Goal: Task Accomplishment & Management: Manage account settings

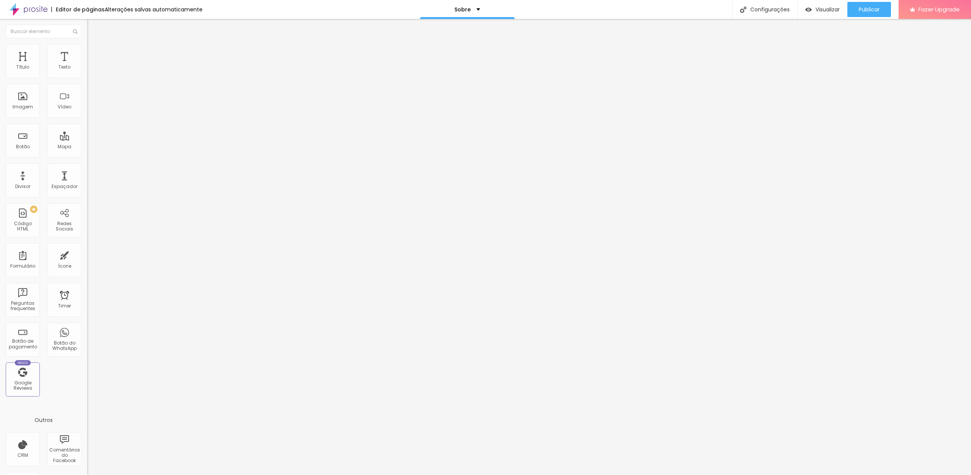
click at [87, 48] on img at bounding box center [90, 47] width 7 height 7
click at [87, 180] on div "Editar Redes Sociais Conteúdo Estilo Avançado Tamanho 19 px Espaçamento interno…" at bounding box center [130, 247] width 87 height 456
click at [87, 44] on li "Conteúdo" at bounding box center [130, 40] width 87 height 8
click at [87, 153] on div "Instagram" at bounding box center [130, 155] width 87 height 5
click at [87, 162] on div "Instagram" at bounding box center [130, 207] width 87 height 91
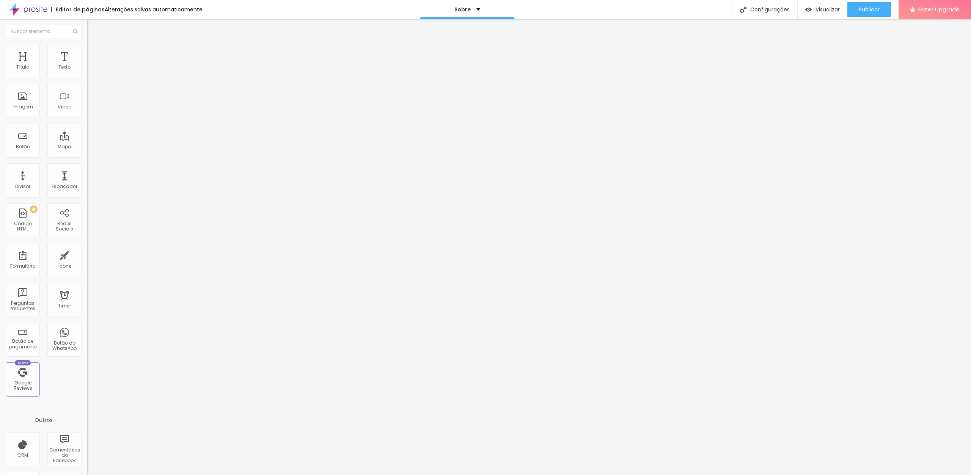
click at [87, 52] on li "Avançado" at bounding box center [130, 56] width 87 height 8
click at [134, 475] on div at bounding box center [485, 480] width 971 height 0
click at [866, 11] on span "Publicar" at bounding box center [868, 9] width 21 height 6
click at [94, 52] on span "Estilo" at bounding box center [100, 49] width 12 height 6
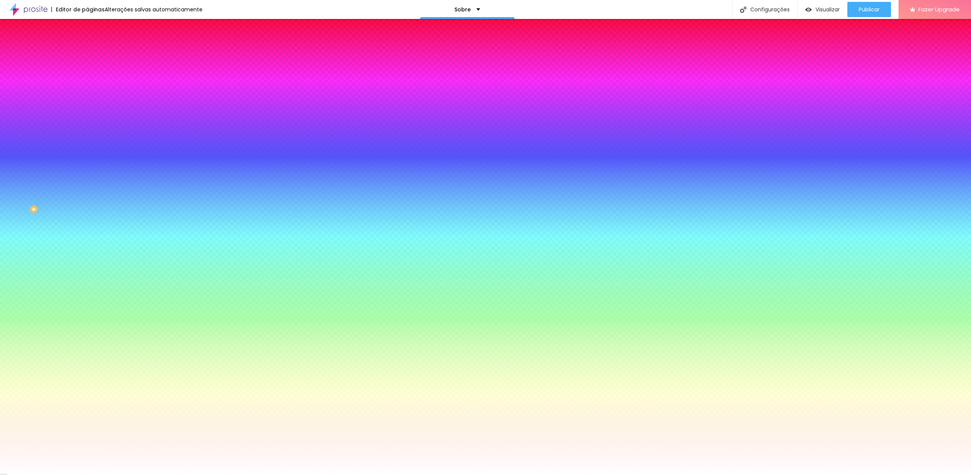
click at [87, 121] on div "Imagem de fundo Adicionar imagem Efeito da Imagem Nenhum Nenhum Parallax Cor de…" at bounding box center [130, 108] width 87 height 98
click at [87, 79] on span "Nenhum" at bounding box center [97, 75] width 20 height 6
click at [87, 91] on span "Parallax" at bounding box center [96, 87] width 19 height 6
click at [863, 8] on span "Publicar" at bounding box center [868, 9] width 21 height 6
click at [818, 9] on span "Visualizar" at bounding box center [820, 9] width 24 height 6
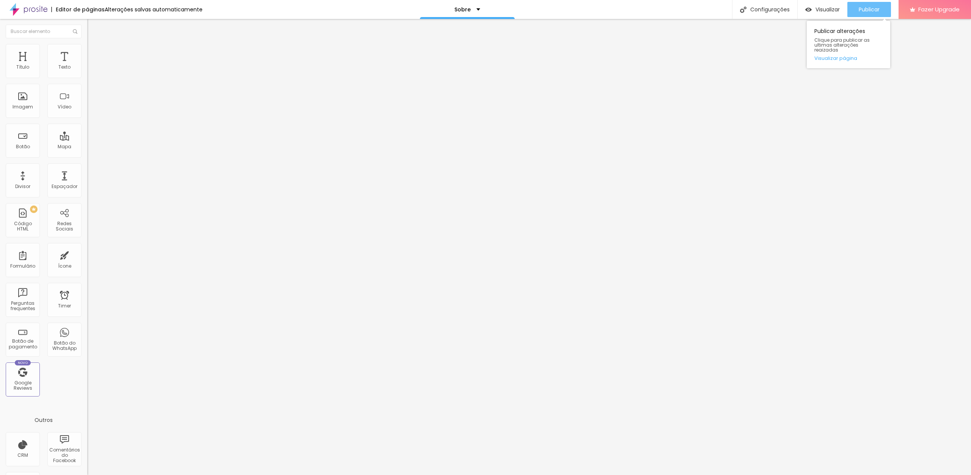
click at [861, 12] on span "Publicar" at bounding box center [868, 9] width 21 height 6
click at [94, 52] on span "Estilo" at bounding box center [100, 49] width 12 height 6
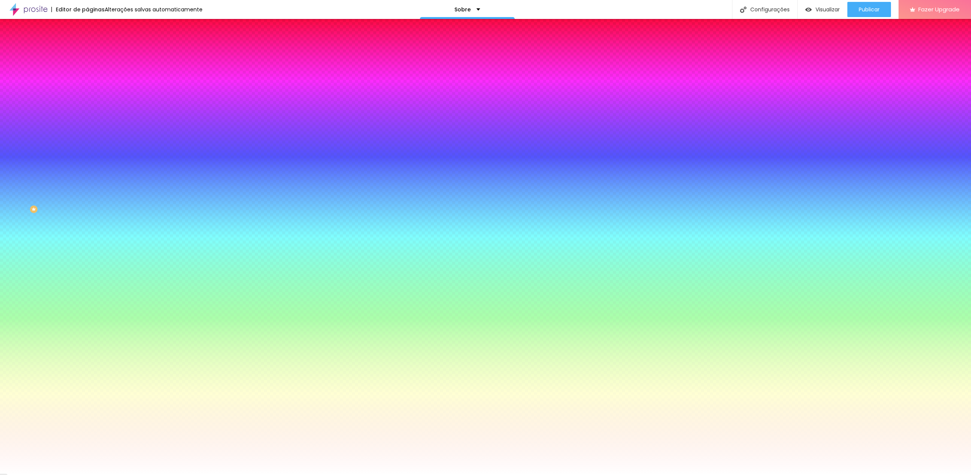
click at [87, 79] on span "Parallax" at bounding box center [96, 75] width 19 height 6
click at [87, 83] on span "Nenhum" at bounding box center [97, 80] width 20 height 6
click at [865, 6] on span "Publicar" at bounding box center [868, 9] width 21 height 6
click at [822, 5] on div "Visualizar" at bounding box center [822, 9] width 35 height 15
click at [870, 10] on span "Publicar" at bounding box center [868, 9] width 21 height 6
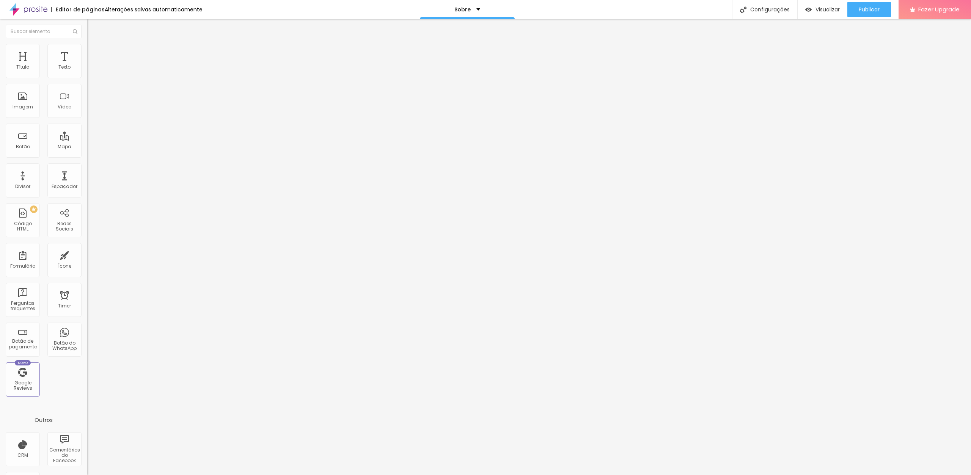
click at [87, 65] on span "Adicionar imagem" at bounding box center [111, 62] width 49 height 6
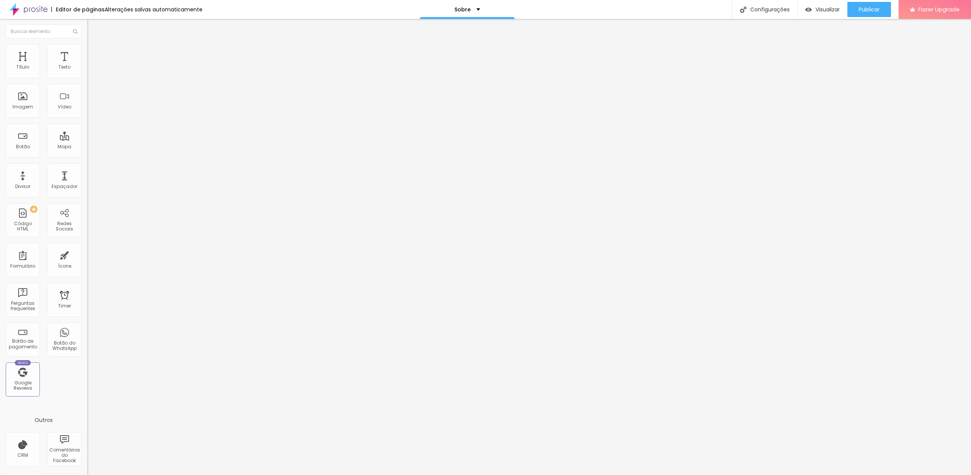
click at [87, 69] on span "Encaixotado" at bounding box center [102, 66] width 30 height 6
click at [87, 81] on span "Completo" at bounding box center [98, 77] width 23 height 6
click at [87, 74] on span "Encaixotado" at bounding box center [102, 70] width 30 height 6
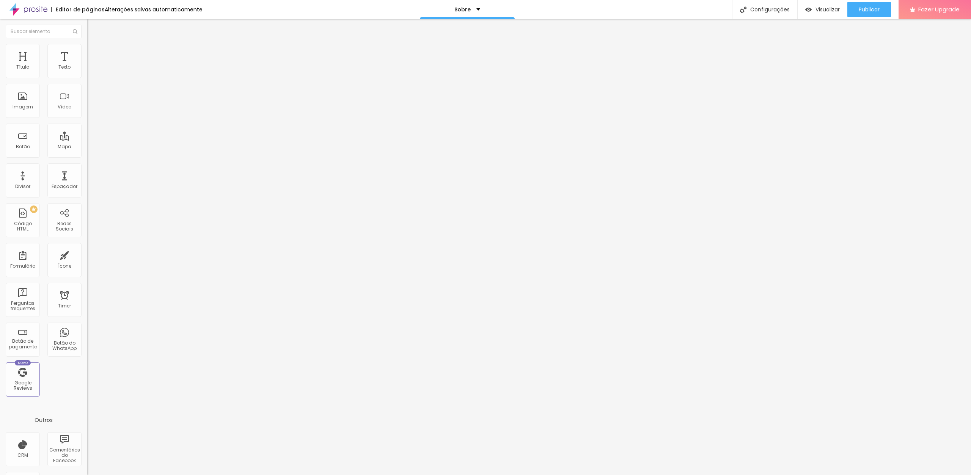
click at [94, 52] on span "Estilo" at bounding box center [100, 49] width 12 height 6
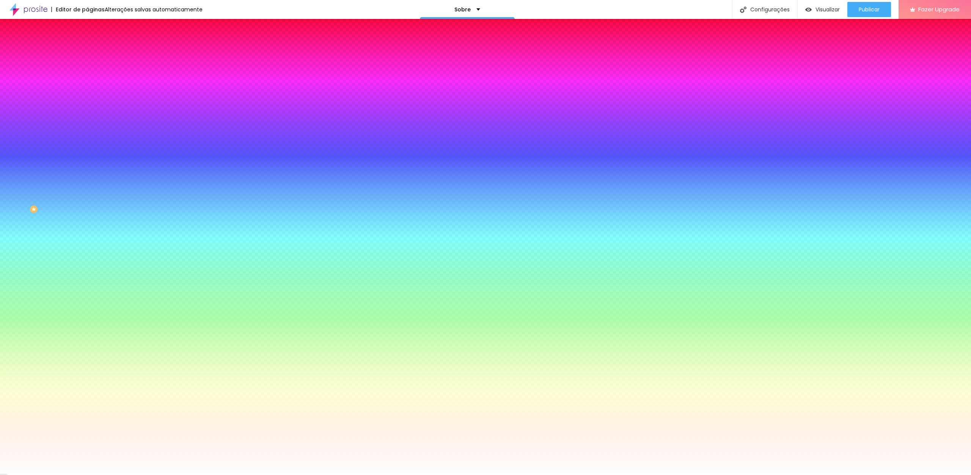
click at [94, 53] on span "Avançado" at bounding box center [106, 56] width 25 height 6
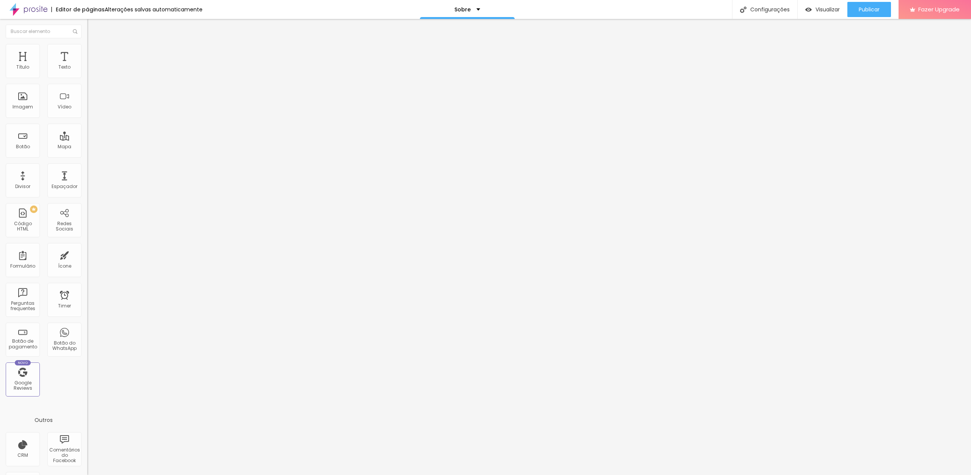
click at [94, 45] on span "Conteúdo" at bounding box center [106, 41] width 24 height 6
click at [87, 64] on div "Modo" at bounding box center [130, 61] width 87 height 5
click at [94, 52] on span "Estilo" at bounding box center [100, 49] width 12 height 6
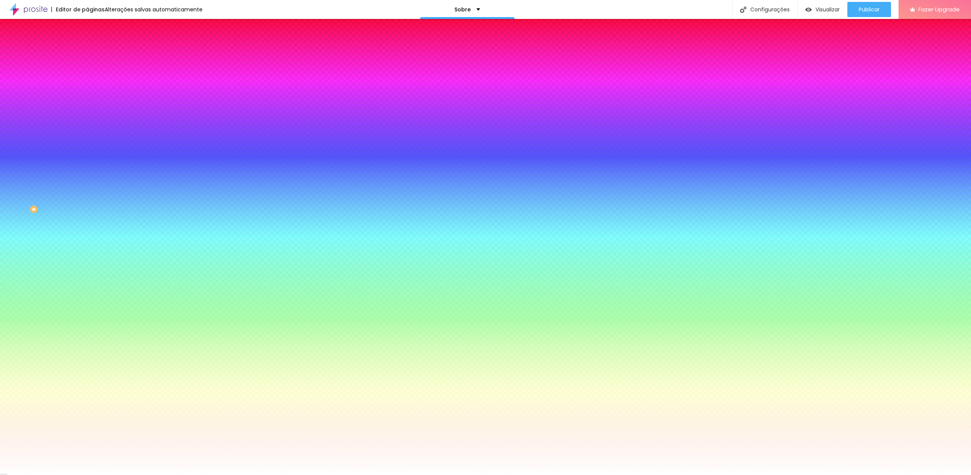
click at [94, 54] on span "Avançado" at bounding box center [106, 56] width 25 height 6
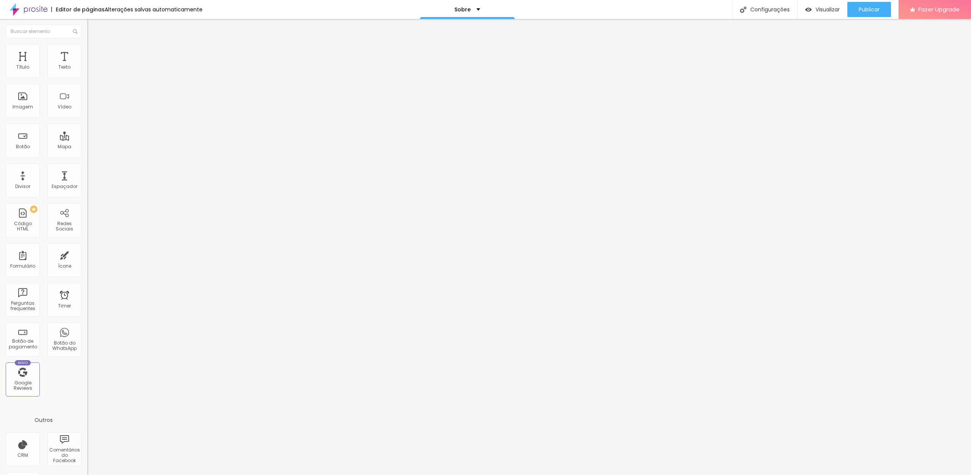
click at [93, 29] on img "button" at bounding box center [96, 28] width 6 height 6
click at [59, 60] on div "Texto" at bounding box center [64, 61] width 34 height 34
drag, startPoint x: 56, startPoint y: 63, endPoint x: 53, endPoint y: 70, distance: 7.8
click at [56, 63] on div "Texto" at bounding box center [64, 61] width 34 height 34
click at [58, 69] on div "Texto" at bounding box center [64, 66] width 12 height 5
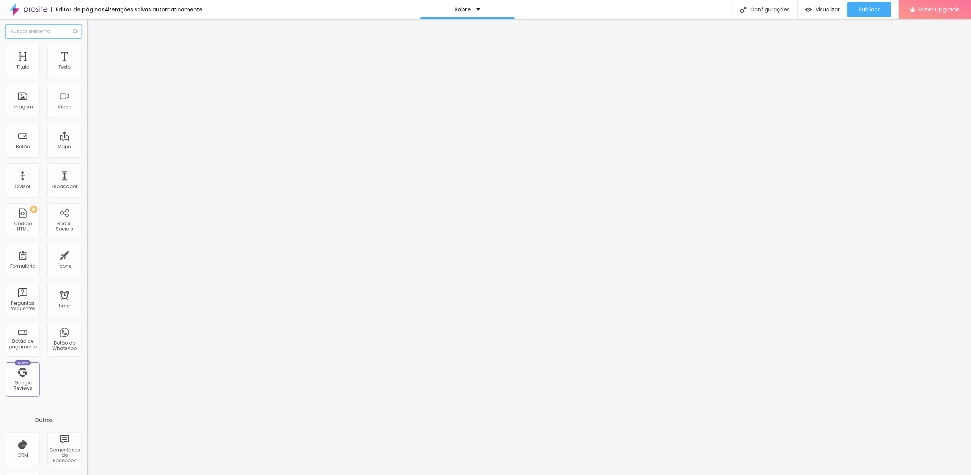
click at [50, 32] on input "text" at bounding box center [44, 32] width 76 height 14
click at [59, 336] on div "Botão do WhatsApp" at bounding box center [64, 340] width 34 height 34
click at [61, 337] on div "Botão do WhatsApp" at bounding box center [64, 340] width 34 height 34
click at [59, 336] on div "Botão do WhatsApp" at bounding box center [64, 340] width 34 height 34
click at [134, 475] on div "Subindo 1/1 arquivos" at bounding box center [485, 477] width 971 height 5
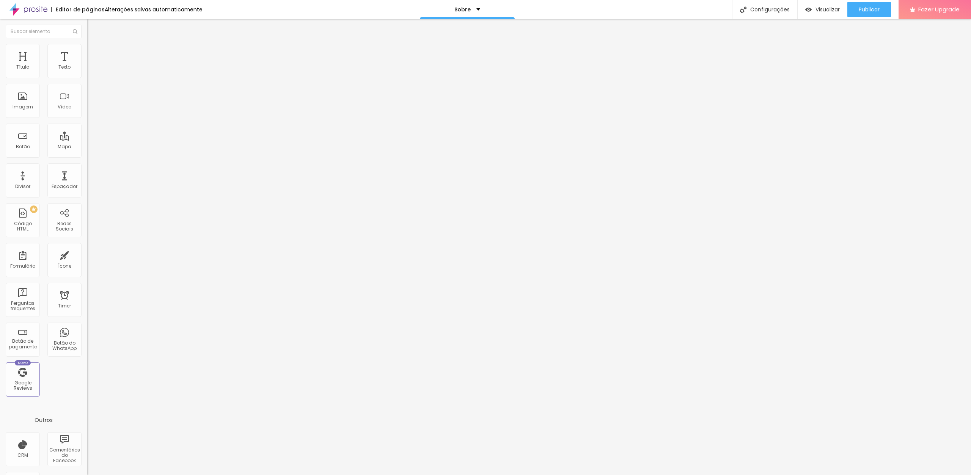
click at [130, 475] on div "Subindo 1/1 arquivos" at bounding box center [485, 477] width 971 height 5
click at [131, 475] on div "Subindo 1/1 arquivos" at bounding box center [485, 477] width 971 height 5
click at [137, 475] on div "Subindo 1/1 arquivos" at bounding box center [485, 477] width 971 height 5
click at [136, 475] on div "Subindo 1/1 arquivos" at bounding box center [485, 477] width 971 height 5
click at [27, 296] on div "Perguntas frequentes" at bounding box center [23, 300] width 34 height 34
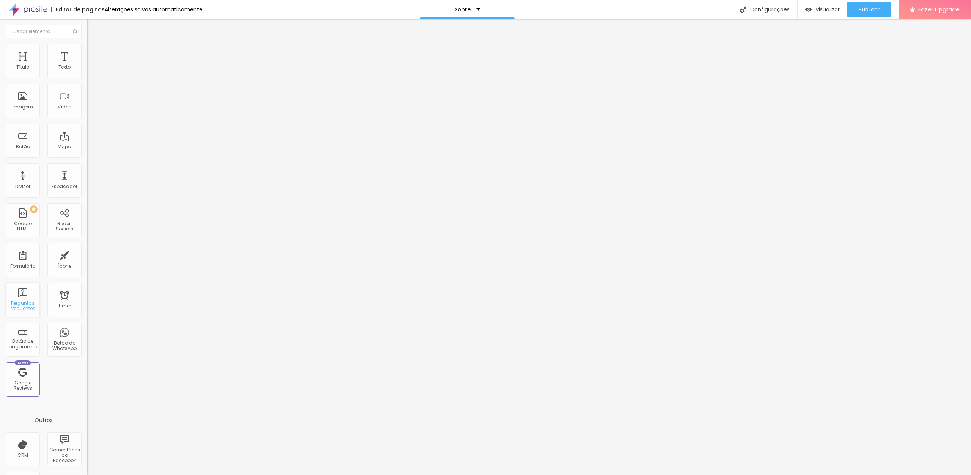
click at [19, 299] on div "Perguntas frequentes" at bounding box center [23, 300] width 34 height 34
click at [20, 299] on div "Perguntas frequentes" at bounding box center [23, 300] width 34 height 34
click at [28, 10] on img at bounding box center [28, 9] width 38 height 19
